Goal: Task Accomplishment & Management: Manage account settings

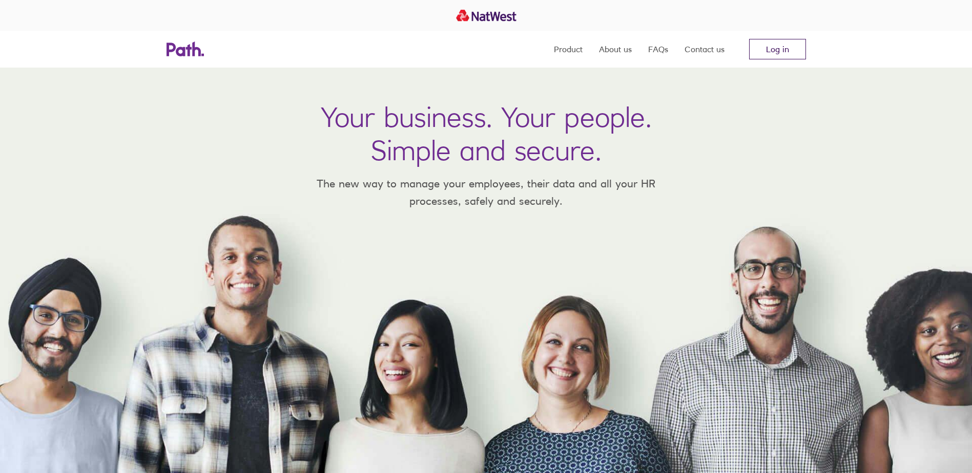
click at [791, 44] on link "Log in" at bounding box center [777, 49] width 57 height 20
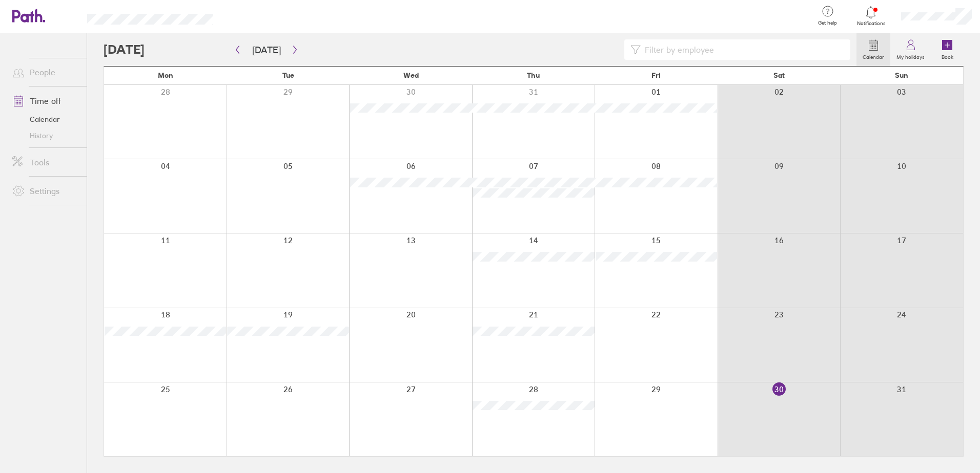
click at [661, 411] on div at bounding box center [655, 420] width 123 height 74
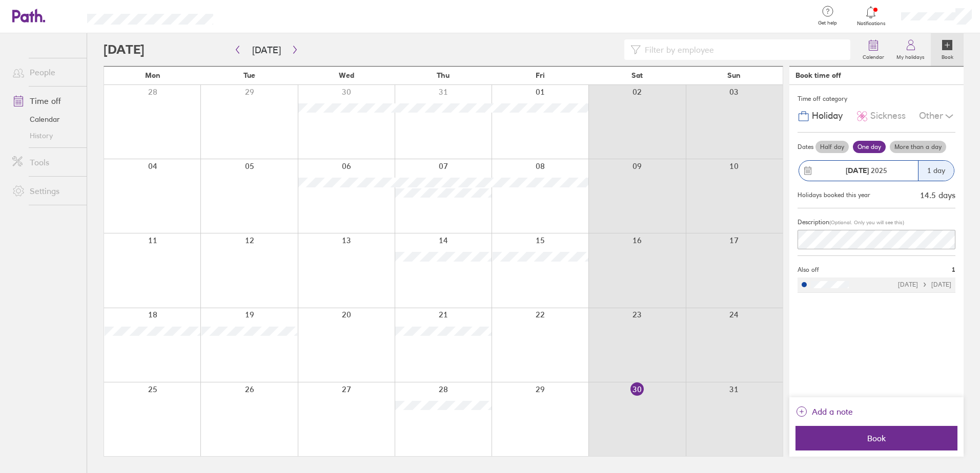
click at [561, 402] on div at bounding box center [539, 420] width 97 height 74
click at [863, 114] on icon at bounding box center [862, 116] width 12 height 12
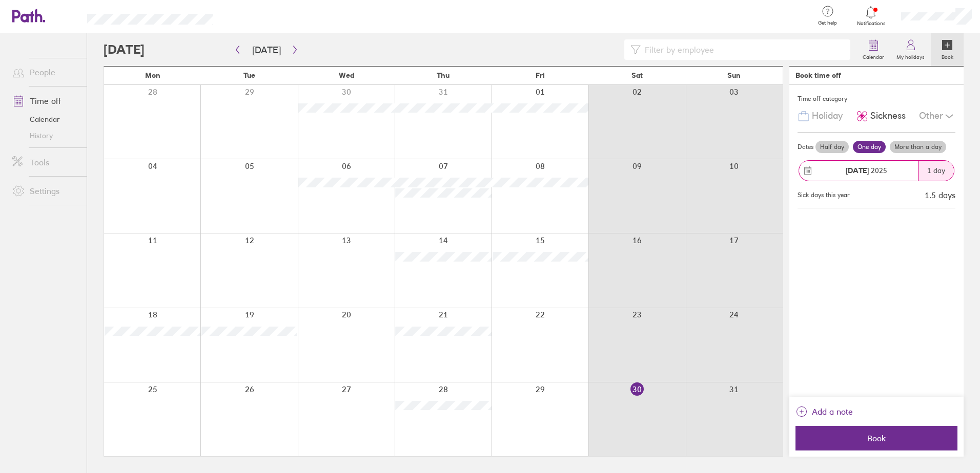
click at [873, 144] on label "One day" at bounding box center [869, 147] width 33 height 12
click at [0, 0] on input "One day" at bounding box center [0, 0] width 0 height 0
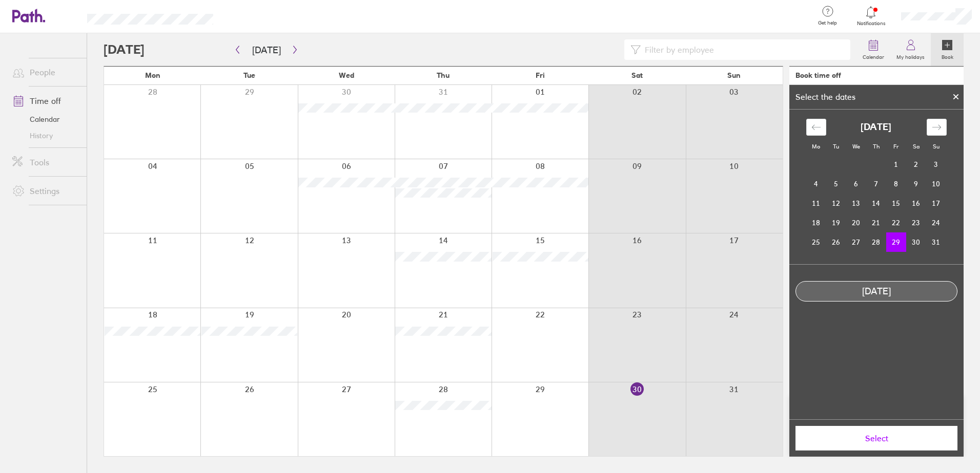
click at [898, 441] on span "Select" at bounding box center [876, 438] width 148 height 9
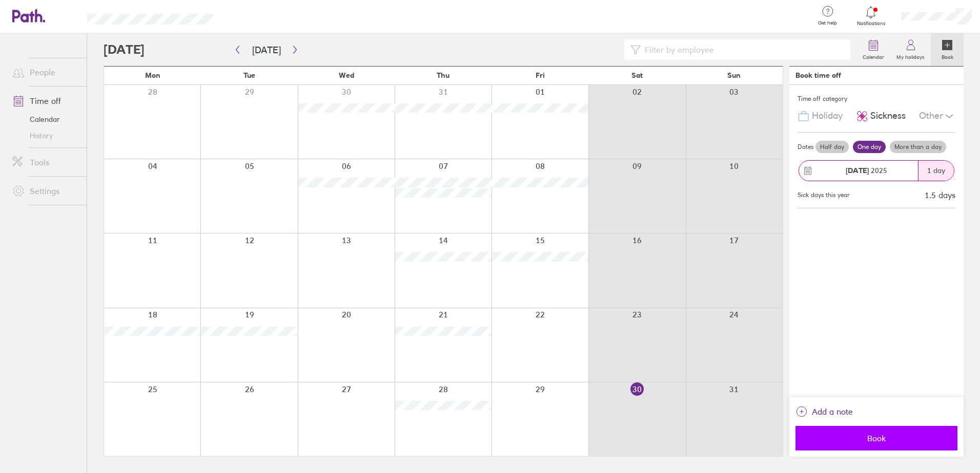
click at [868, 438] on span "Book" at bounding box center [876, 438] width 148 height 9
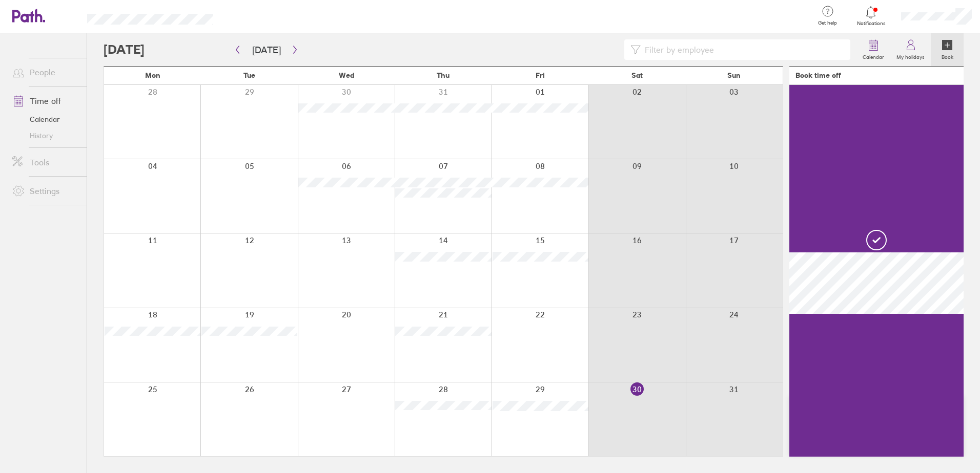
click at [874, 14] on icon at bounding box center [870, 12] width 9 height 12
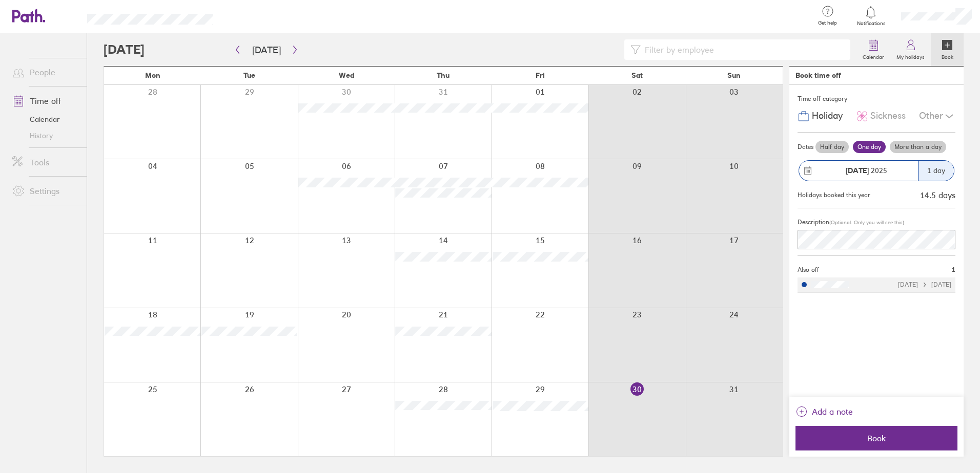
click at [945, 119] on icon at bounding box center [949, 116] width 12 height 12
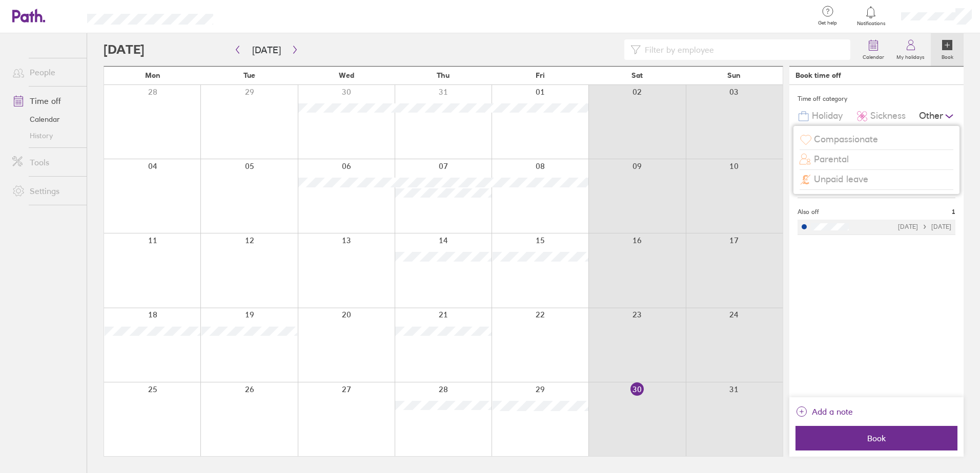
click at [878, 172] on div "Unpaid leave" at bounding box center [876, 179] width 154 height 19
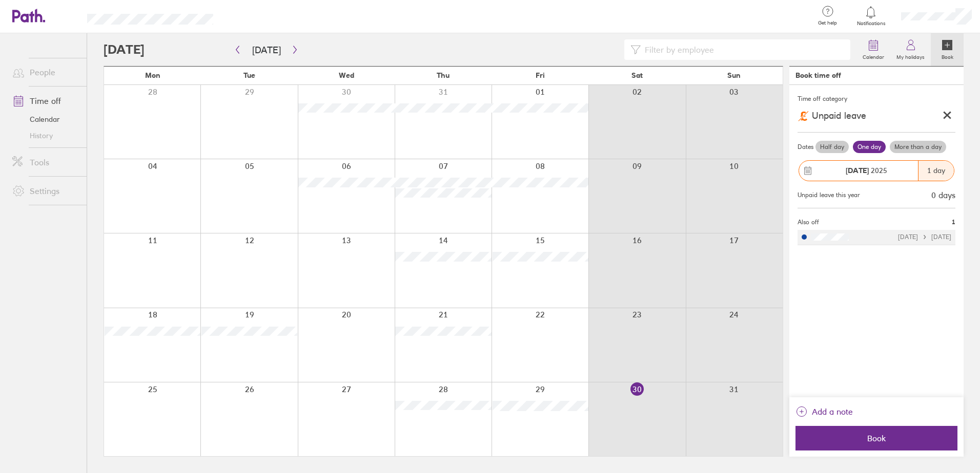
click at [953, 116] on div at bounding box center [947, 116] width 16 height 18
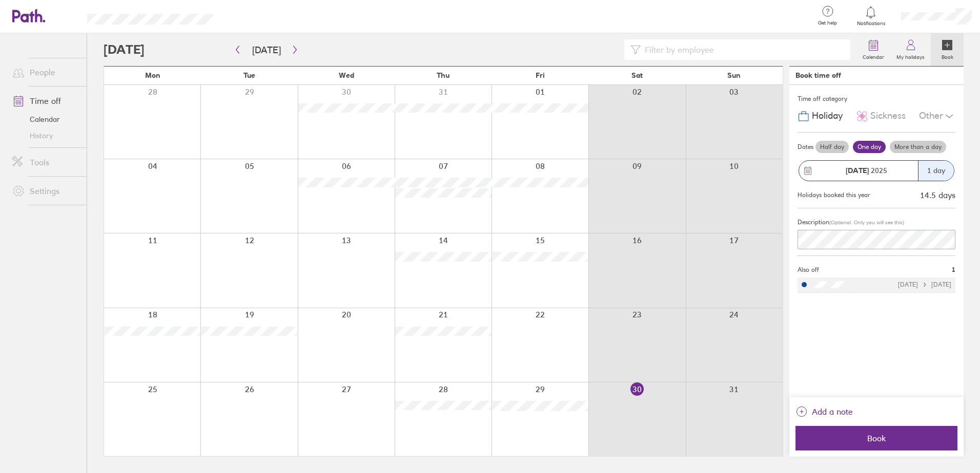
click at [818, 108] on div "Holiday" at bounding box center [819, 116] width 45 height 19
click at [873, 321] on div "Time off category Holiday Sickness Other Dates Half day One day More than a day…" at bounding box center [876, 241] width 174 height 313
click at [923, 52] on label "My holidays" at bounding box center [910, 55] width 40 height 9
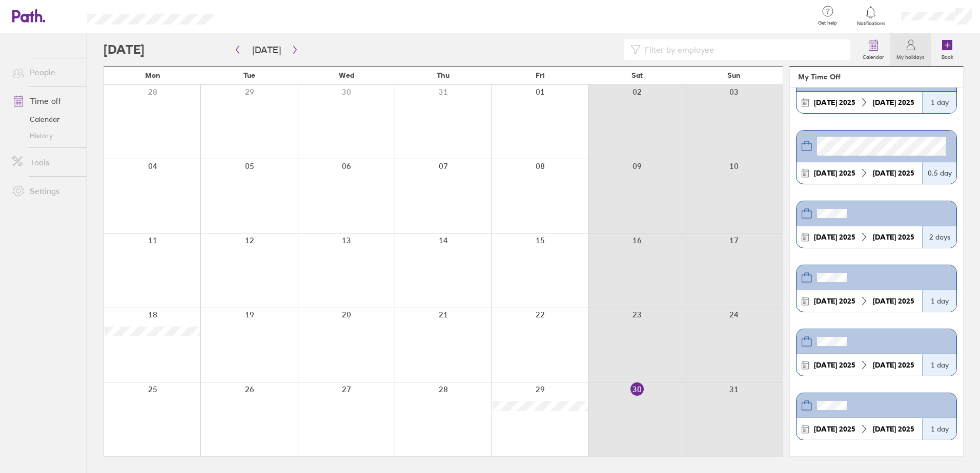
scroll to position [359, 0]
